Goal: Navigation & Orientation: Find specific page/section

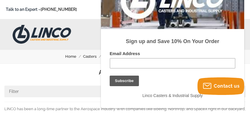
click at [56, 33] on img at bounding box center [42, 34] width 58 height 19
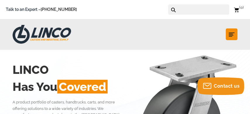
click at [233, 36] on icon "submit" at bounding box center [231, 35] width 6 height 6
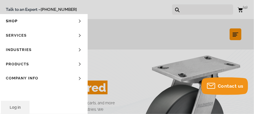
click at [37, 36] on link "Services" at bounding box center [44, 35] width 88 height 14
click at [26, 63] on link "Products" at bounding box center [44, 64] width 88 height 14
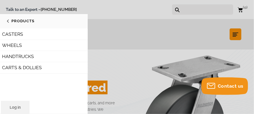
click at [17, 20] on link "Products" at bounding box center [44, 21] width 88 height 14
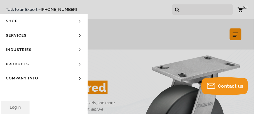
click at [32, 78] on link "Company Info" at bounding box center [44, 78] width 88 height 14
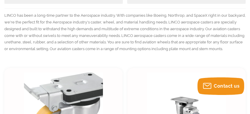
scroll to position [85, 0]
